Goal: Find specific page/section: Find specific page/section

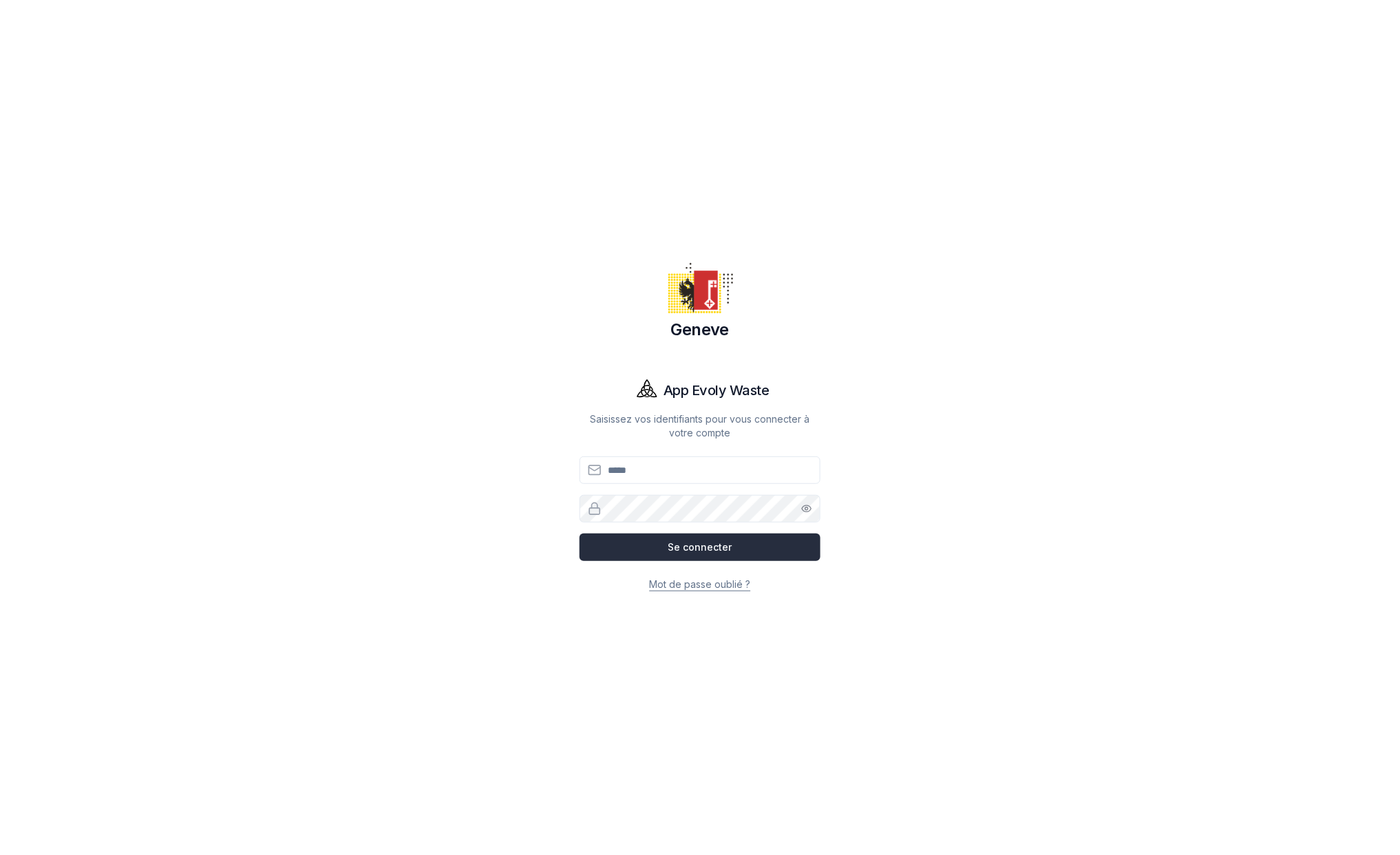
type input "**********"
click at [719, 545] on button "Se connecter" at bounding box center [700, 547] width 241 height 28
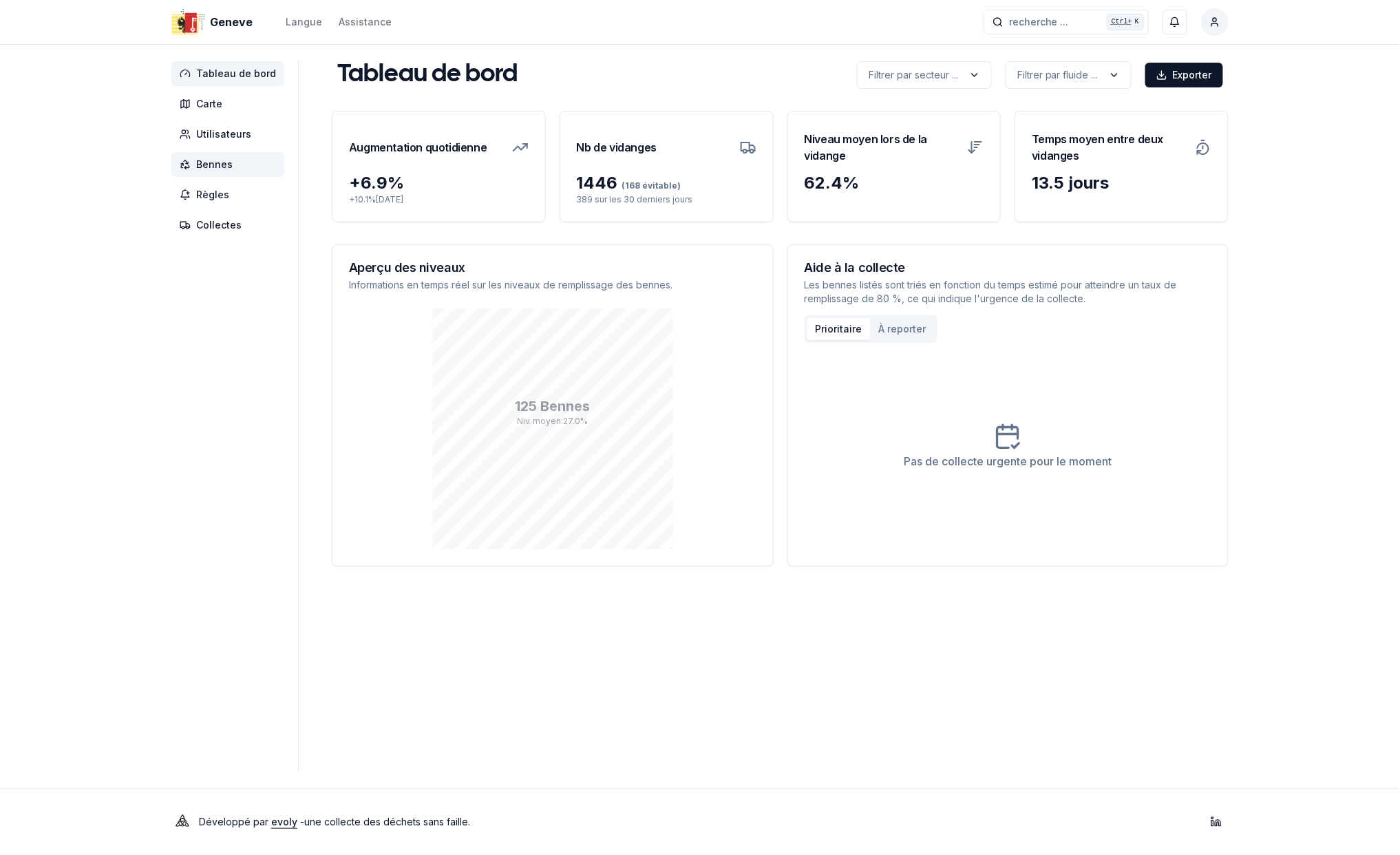
click at [210, 162] on span "Bennes" at bounding box center [214, 164] width 36 height 13
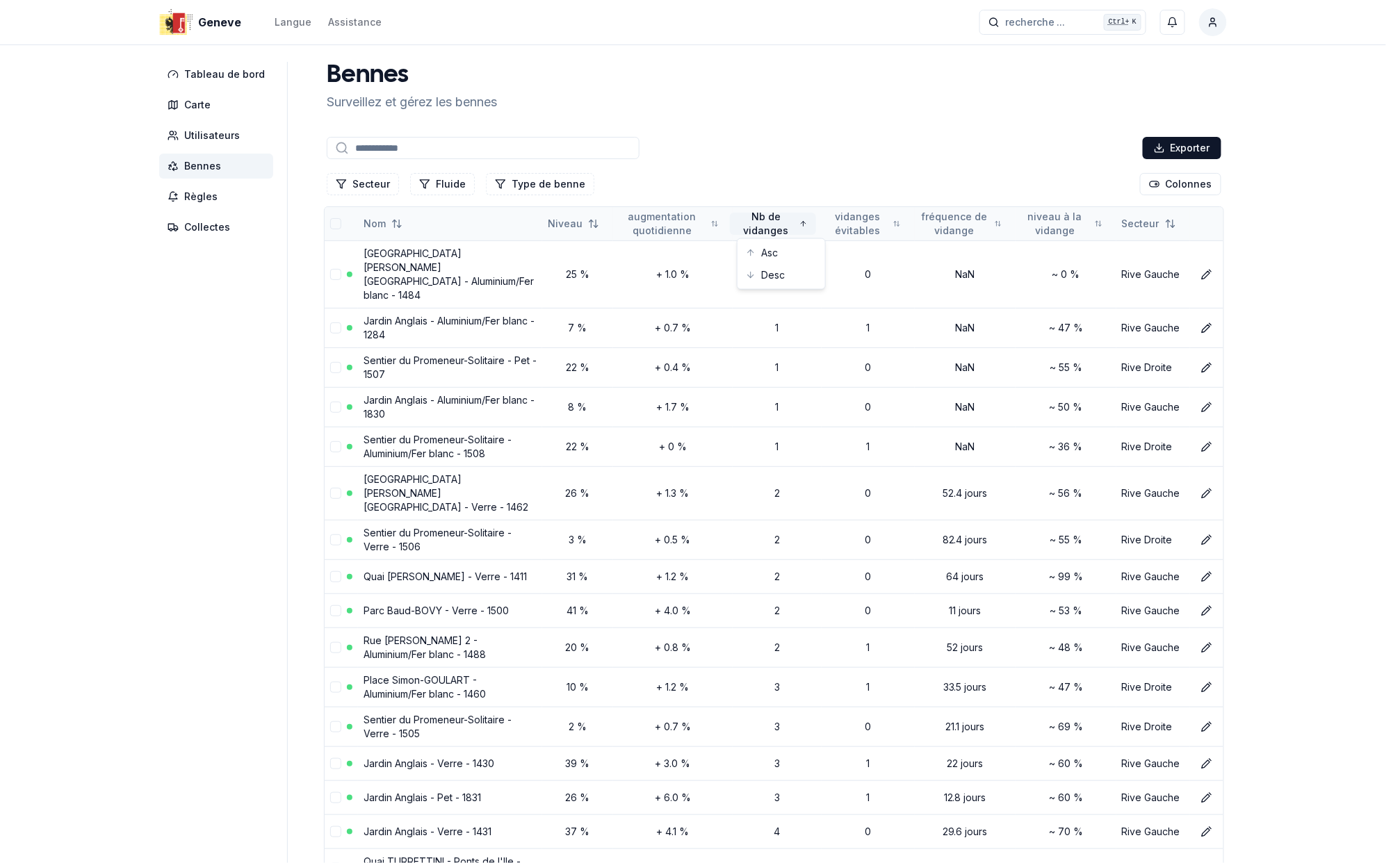
click at [768, 253] on div "Asc" at bounding box center [780, 253] width 82 height 22
